Goal: Use online tool/utility: Utilize a website feature to perform a specific function

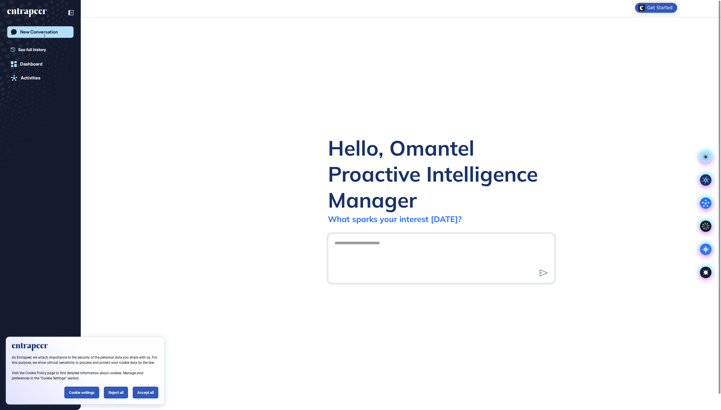
scroll to position [1, 1]
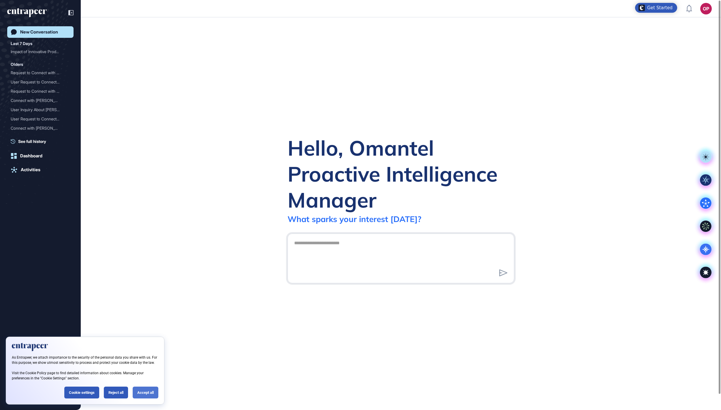
click at [145, 390] on div "Accept all" at bounding box center [146, 392] width 26 height 12
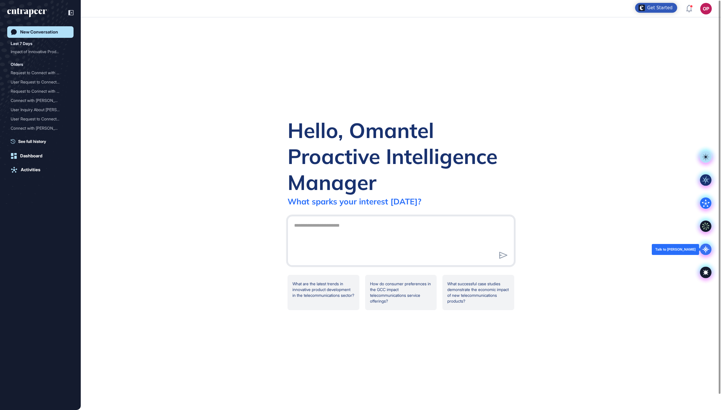
click at [703, 248] on icon at bounding box center [706, 250] width 12 height 12
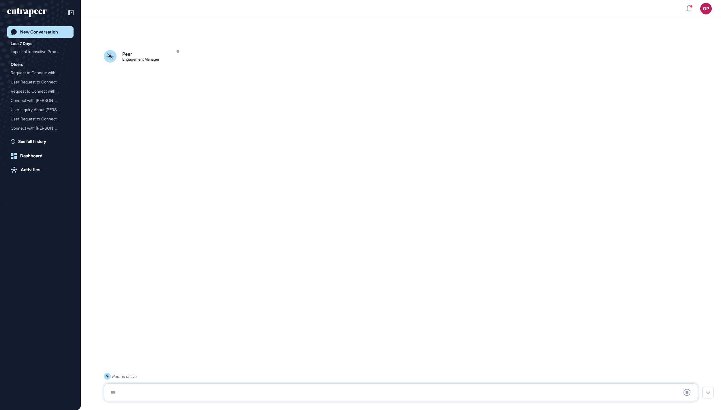
scroll to position [16, 0]
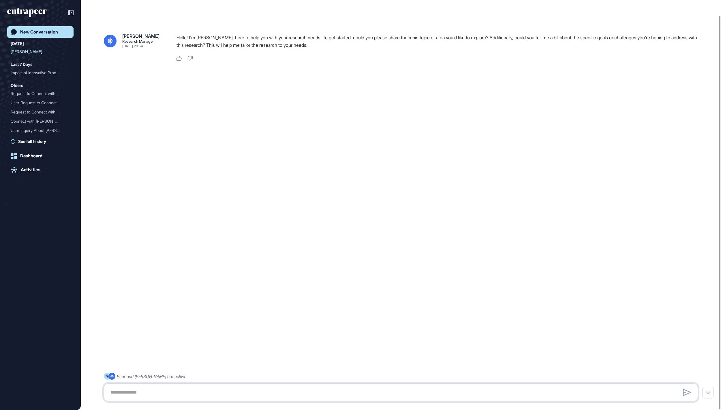
click at [230, 391] on textarea at bounding box center [401, 392] width 588 height 12
paste textarea "**********"
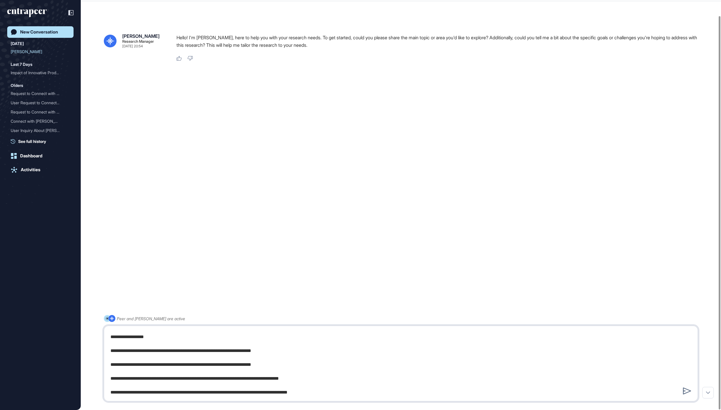
type textarea "**********"
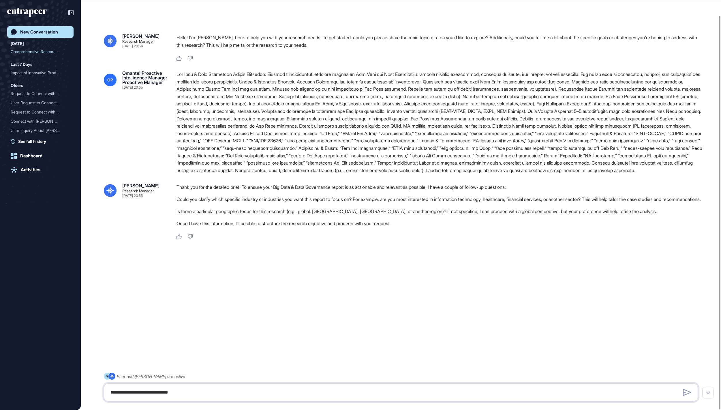
click at [223, 388] on textarea at bounding box center [400, 392] width 587 height 12
type textarea "**********"
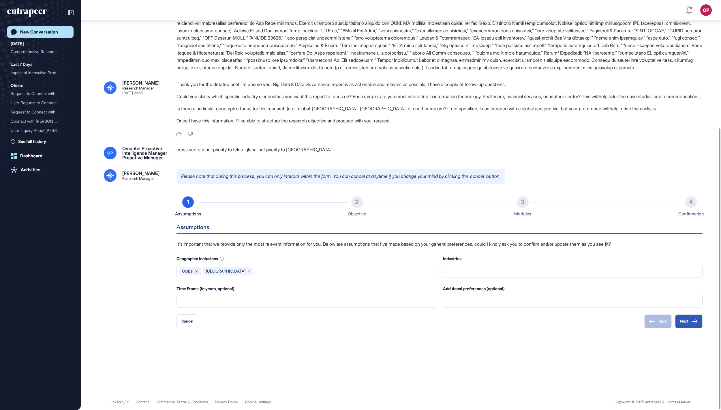
scroll to position [186, 0]
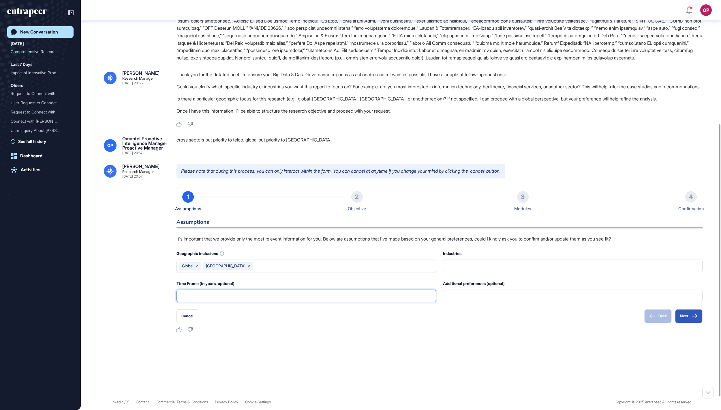
click at [287, 302] on input "text" at bounding box center [306, 296] width 252 height 12
type input "*"
click at [691, 316] on button "Next" at bounding box center [688, 316] width 27 height 14
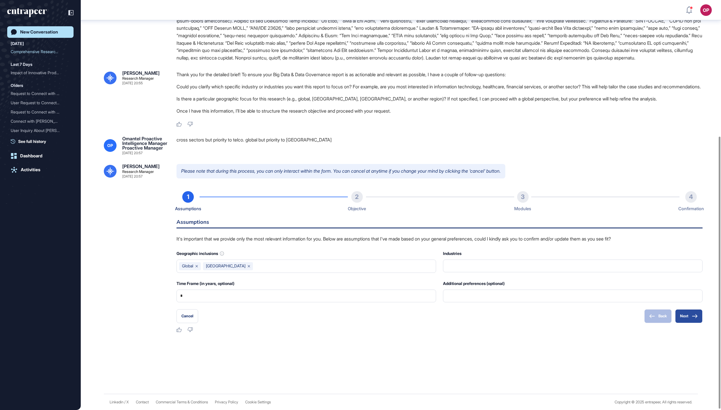
click at [690, 318] on button "Next" at bounding box center [688, 316] width 27 height 14
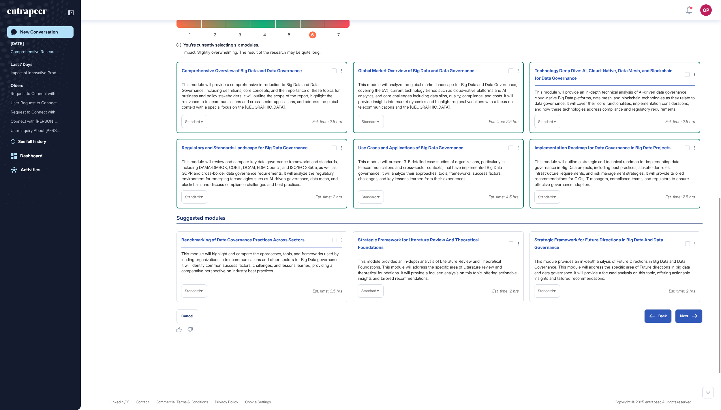
scroll to position [445, 0]
click at [372, 124] on span "Standard" at bounding box center [369, 121] width 15 height 4
click at [370, 141] on li "High-Level" at bounding box center [371, 136] width 22 height 12
click at [204, 123] on icon at bounding box center [202, 122] width 4 height 4
click at [205, 166] on ul "High-Level Standard In-depth" at bounding box center [194, 147] width 25 height 38
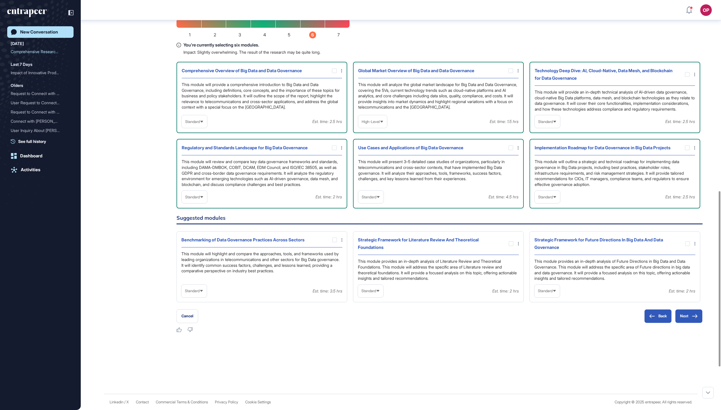
click at [200, 124] on span "Standard" at bounding box center [192, 121] width 15 height 4
click at [204, 141] on li "High-Level" at bounding box center [195, 136] width 22 height 12
click at [550, 124] on span "Standard" at bounding box center [545, 121] width 15 height 4
click at [550, 164] on li "In-depth" at bounding box center [548, 159] width 22 height 12
click at [548, 199] on span "Standard" at bounding box center [545, 197] width 15 height 4
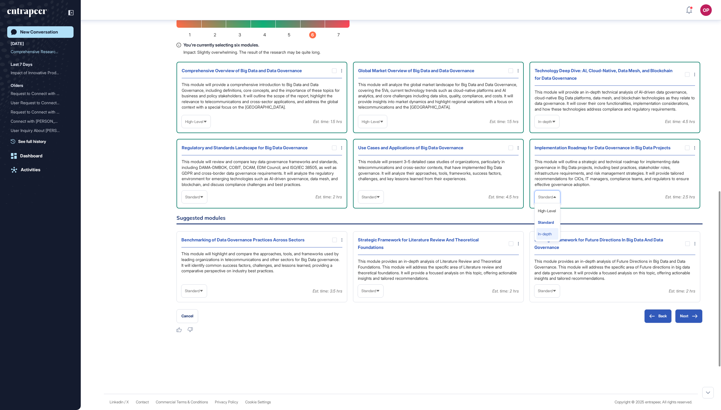
click at [542, 239] on li "In-depth" at bounding box center [548, 234] width 22 height 12
click at [377, 199] on span "Standard" at bounding box center [369, 197] width 15 height 4
click at [377, 239] on li "In-depth" at bounding box center [371, 234] width 22 height 12
click at [200, 199] on span "Standard" at bounding box center [192, 197] width 15 height 4
click at [204, 216] on li "High-Level" at bounding box center [195, 211] width 22 height 12
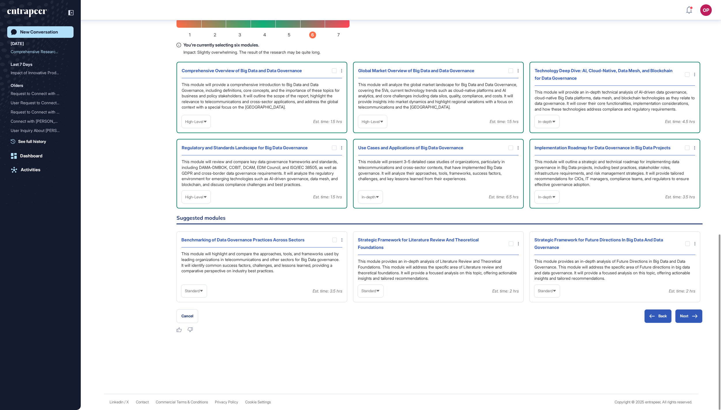
scroll to position [546, 0]
click at [544, 293] on span "Standard" at bounding box center [545, 291] width 15 height 4
click at [545, 325] on li "In-depth" at bounding box center [547, 328] width 22 height 12
click at [687, 241] on div at bounding box center [688, 243] width 5 height 5
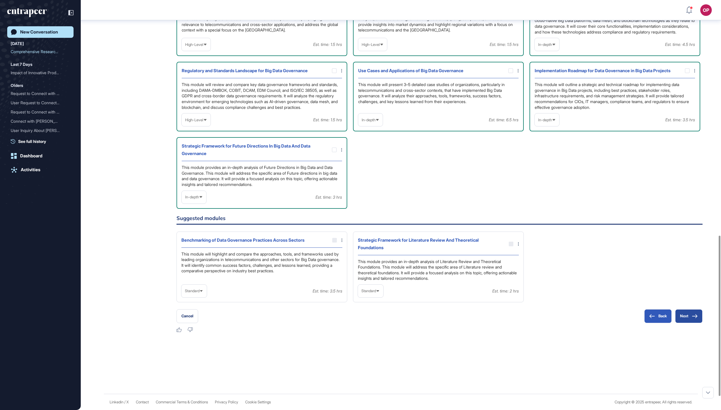
click at [688, 323] on button "Next" at bounding box center [688, 316] width 27 height 14
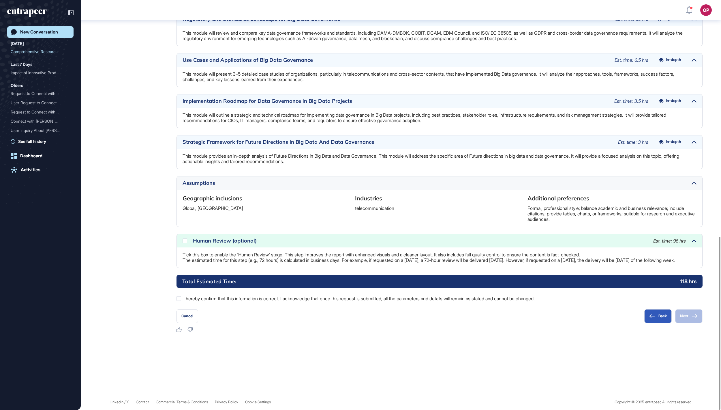
scroll to position [559, 0]
click at [0, 0] on icon at bounding box center [0, 0] width 0 height 0
click at [179, 297] on div at bounding box center [179, 298] width 5 height 5
click at [688, 318] on button "Next" at bounding box center [688, 316] width 27 height 14
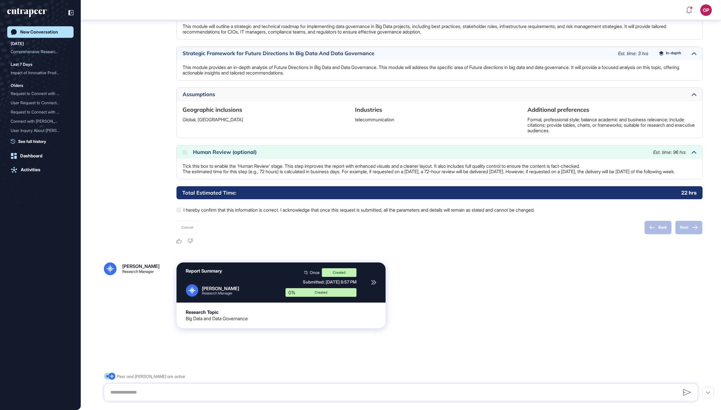
scroll to position [624, 0]
